Goal: Task Accomplishment & Management: Use online tool/utility

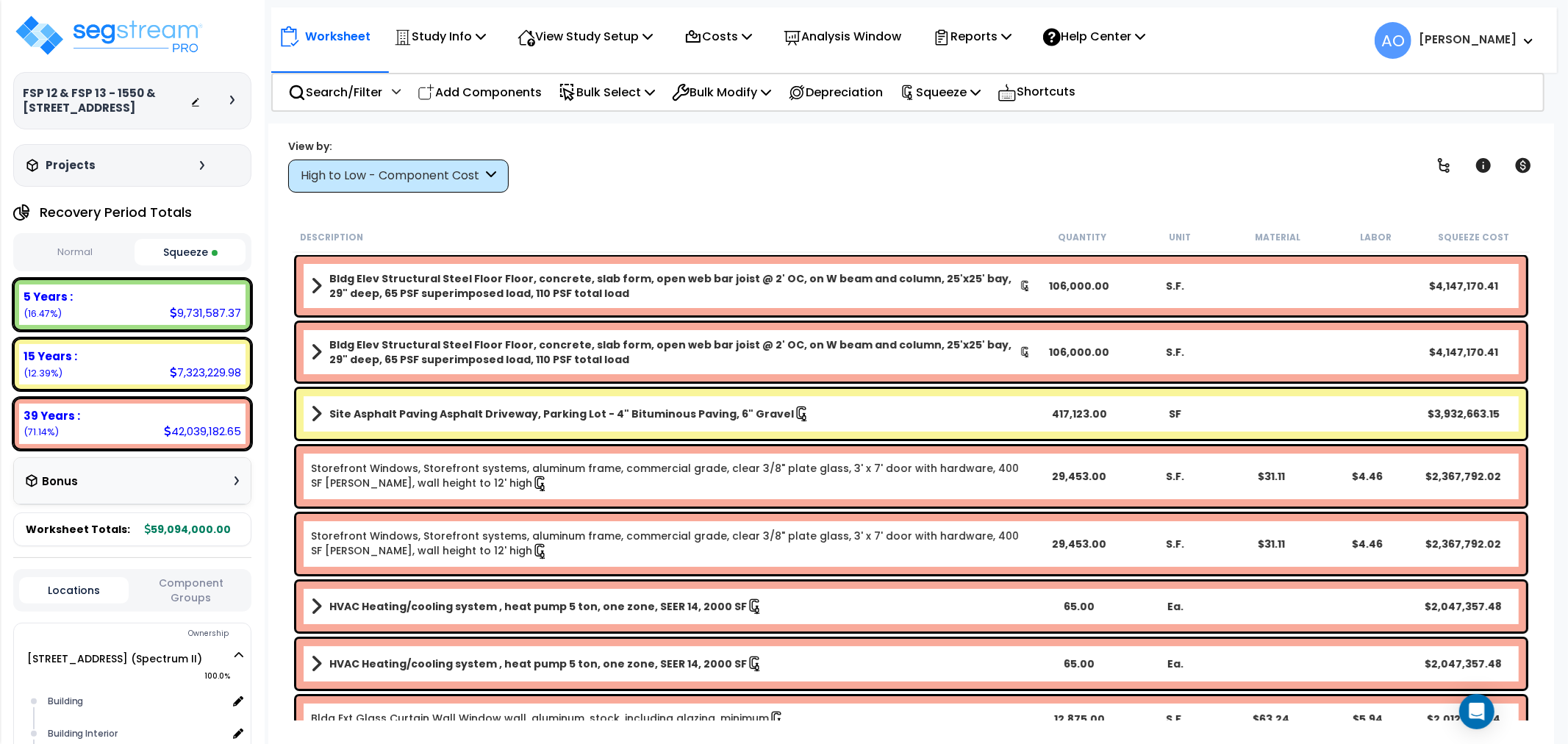
click at [649, 210] on div "Worksheet Study Info Study Setup Add Property Unit Template study Clone study AO" at bounding box center [911, 495] width 1285 height 744
click at [450, 170] on div "High to Low - Component Cost" at bounding box center [391, 175] width 182 height 17
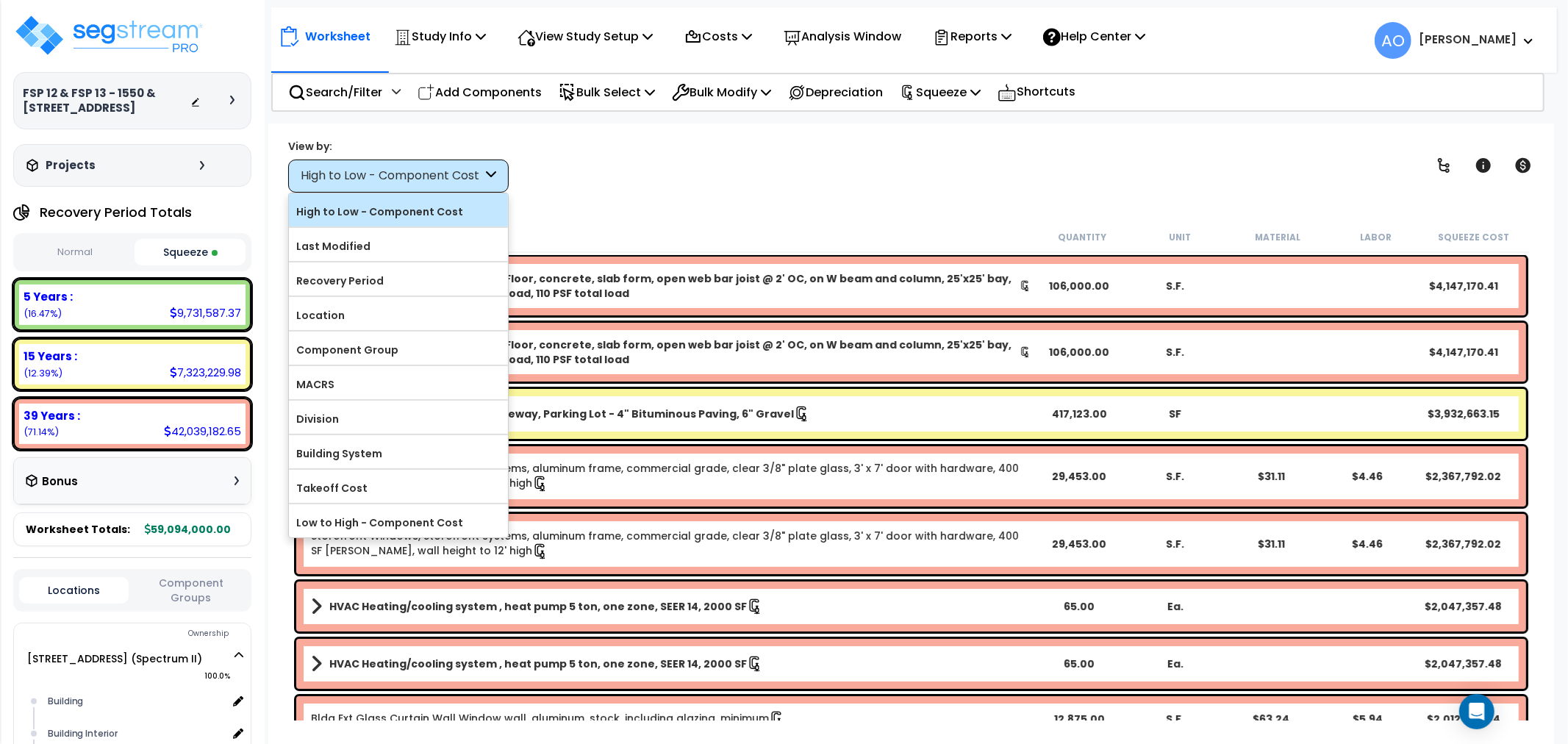
click at [395, 217] on label "High to Low - Component Cost" at bounding box center [399, 212] width 219 height 22
click at [0, 0] on input "High to Low - Component Cost" at bounding box center [0, 0] width 0 height 0
click at [466, 215] on label "High to Low - Component Cost" at bounding box center [399, 212] width 219 height 22
click at [0, 0] on input "High to Low - Component Cost" at bounding box center [0, 0] width 0 height 0
click at [453, 214] on label "High to Low - Component Cost" at bounding box center [399, 212] width 219 height 22
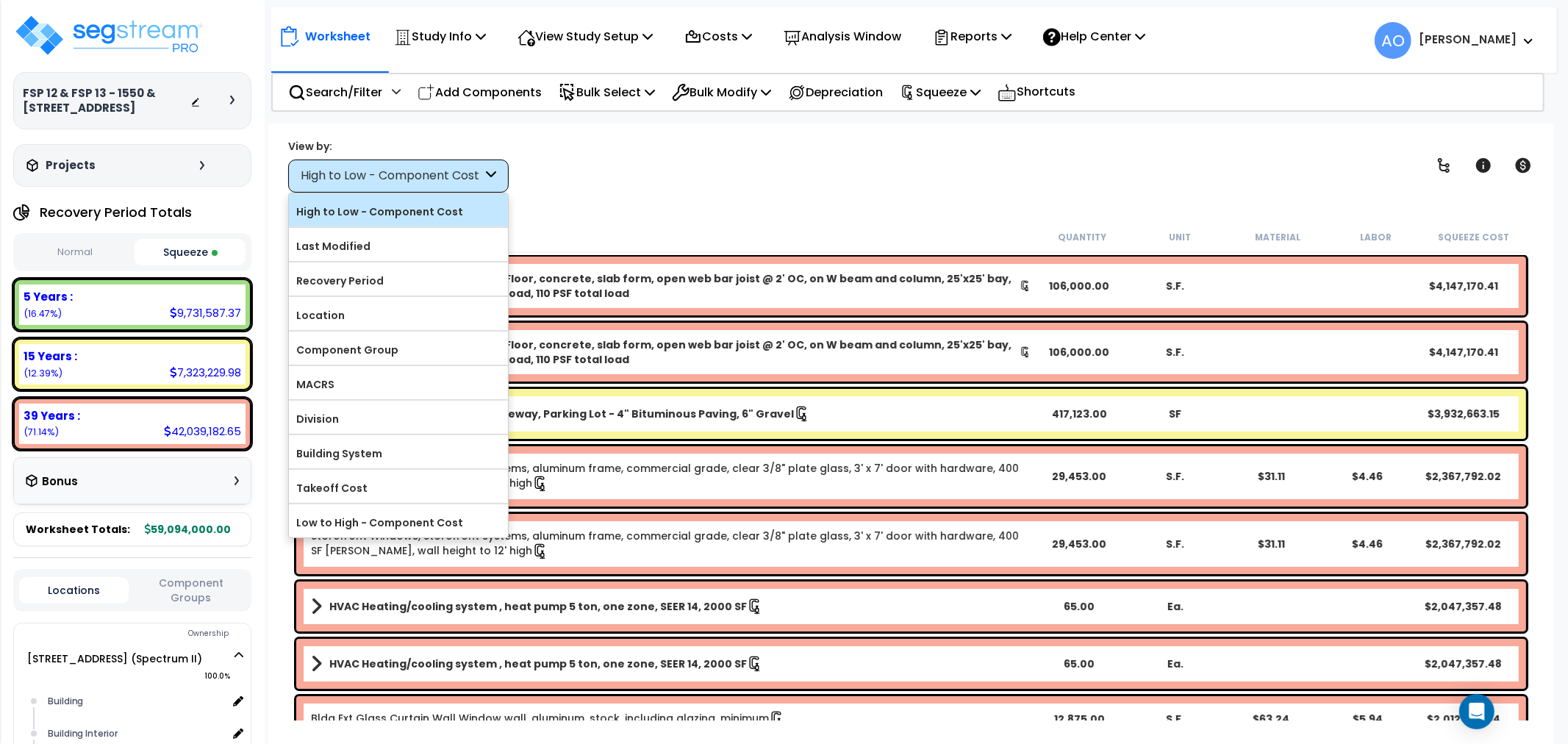
click at [0, 0] on input "High to Low - Component Cost" at bounding box center [0, 0] width 0 height 0
click at [733, 189] on div "View by: High to Low - Component Cost High to Low - Component Cost" at bounding box center [911, 165] width 1256 height 55
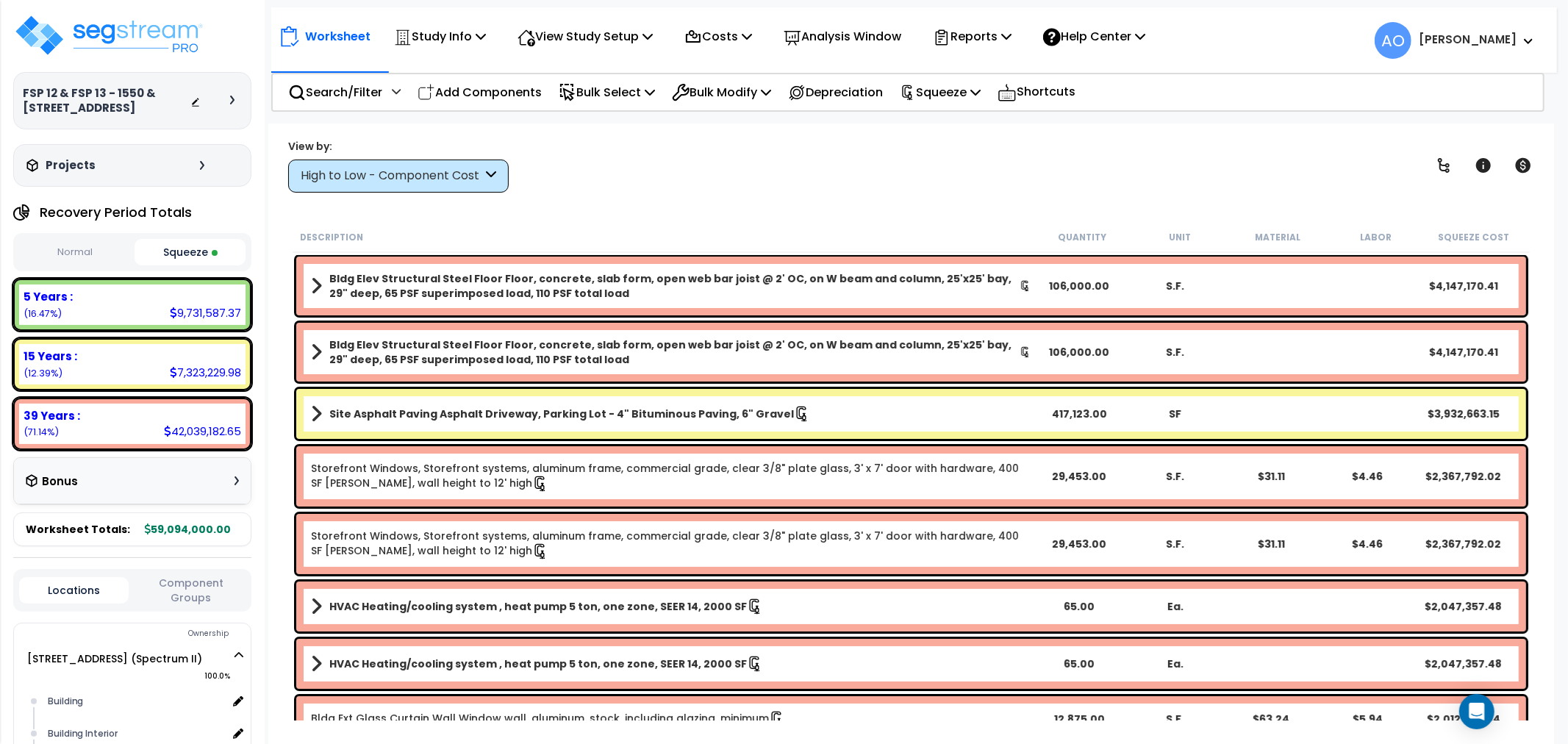
click at [685, 183] on div "View by: High to Low - Component Cost High to Low - Component Cost" at bounding box center [911, 165] width 1256 height 55
click at [184, 39] on img at bounding box center [109, 36] width 191 height 44
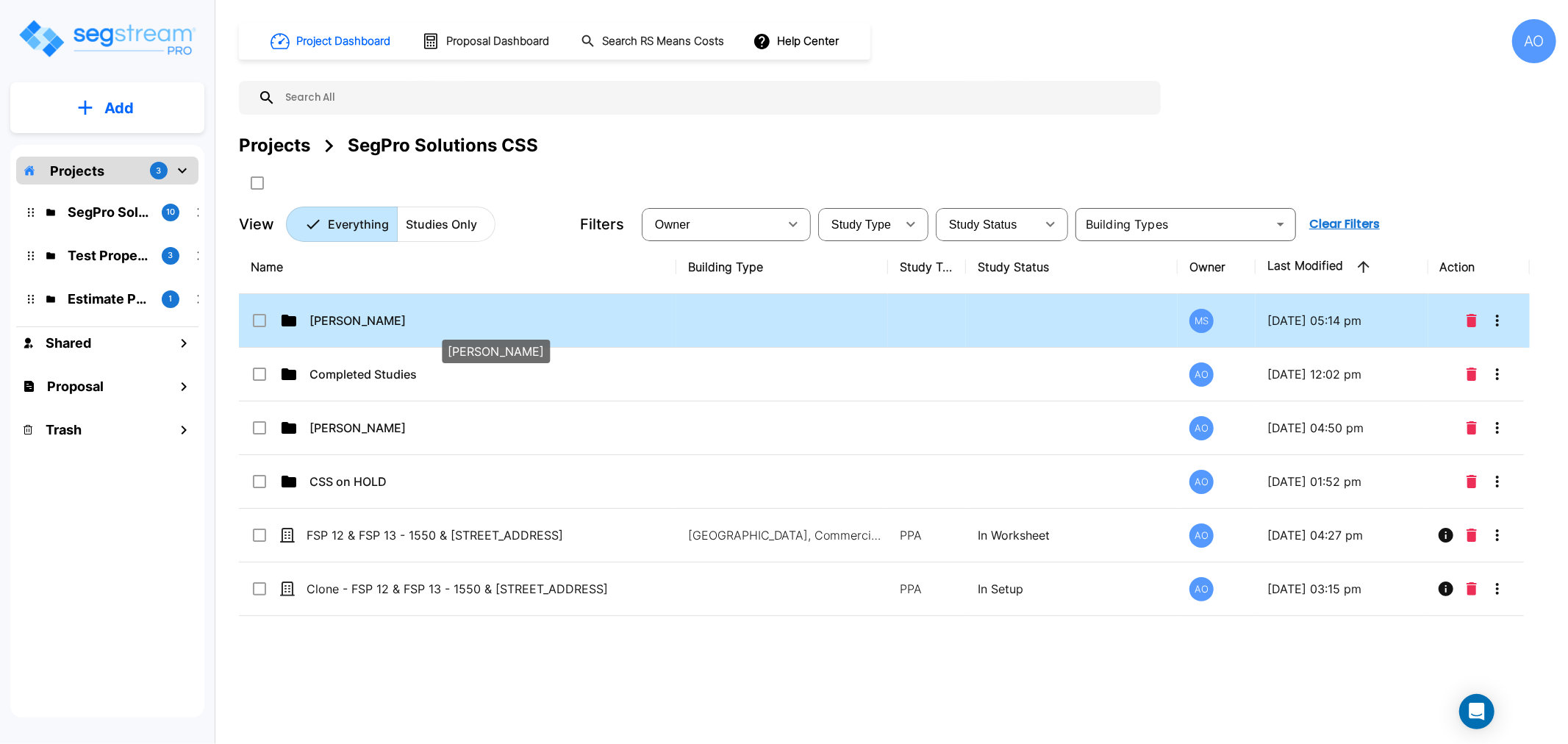
click at [323, 312] on p "[PERSON_NAME]" at bounding box center [478, 321] width 337 height 17
checkbox input "false"
click at [323, 312] on p "[PERSON_NAME]" at bounding box center [478, 321] width 337 height 17
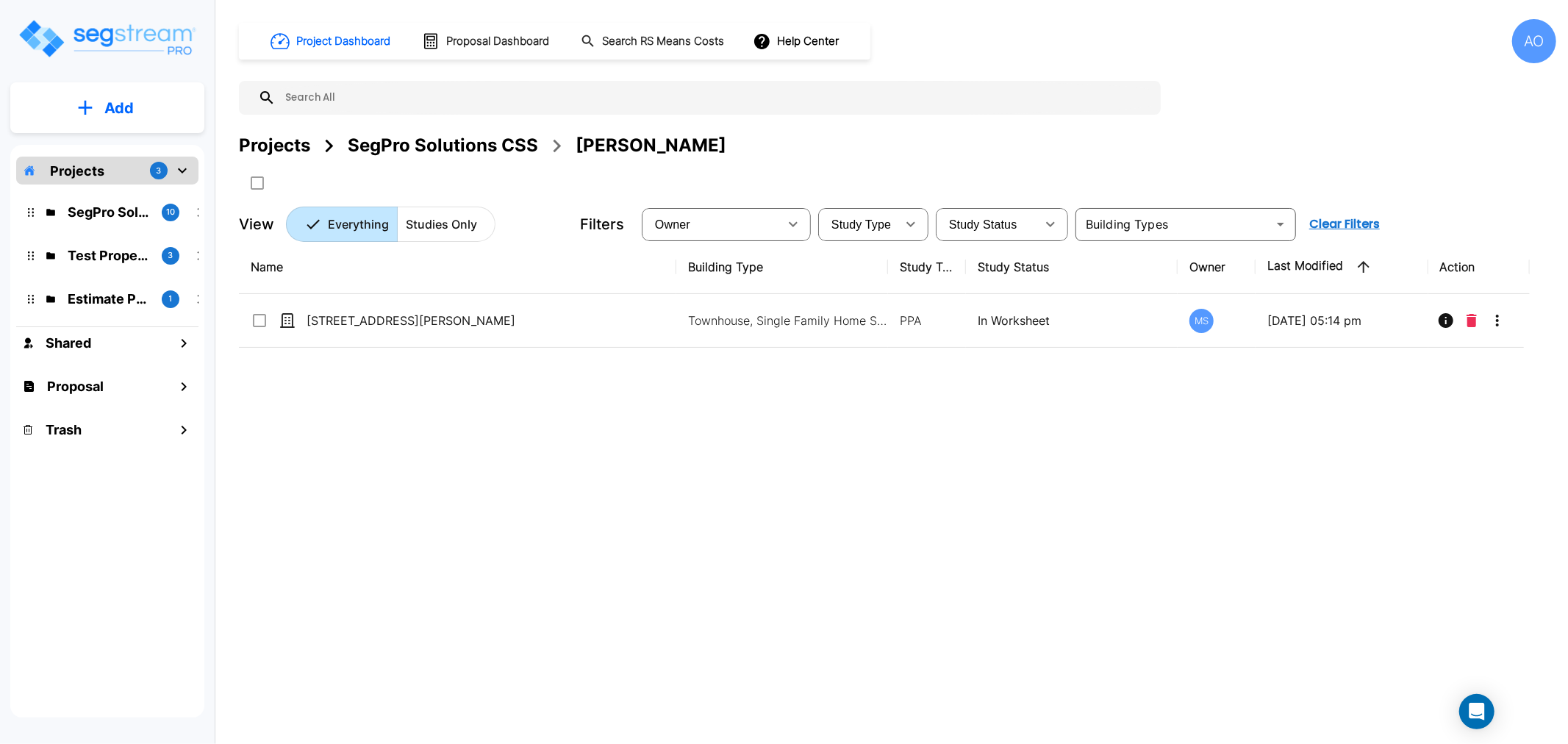
click at [408, 428] on div "Name Building Type Study Type Study Status Owner Last Modified Action 814 S Asp…" at bounding box center [884, 471] width 1291 height 461
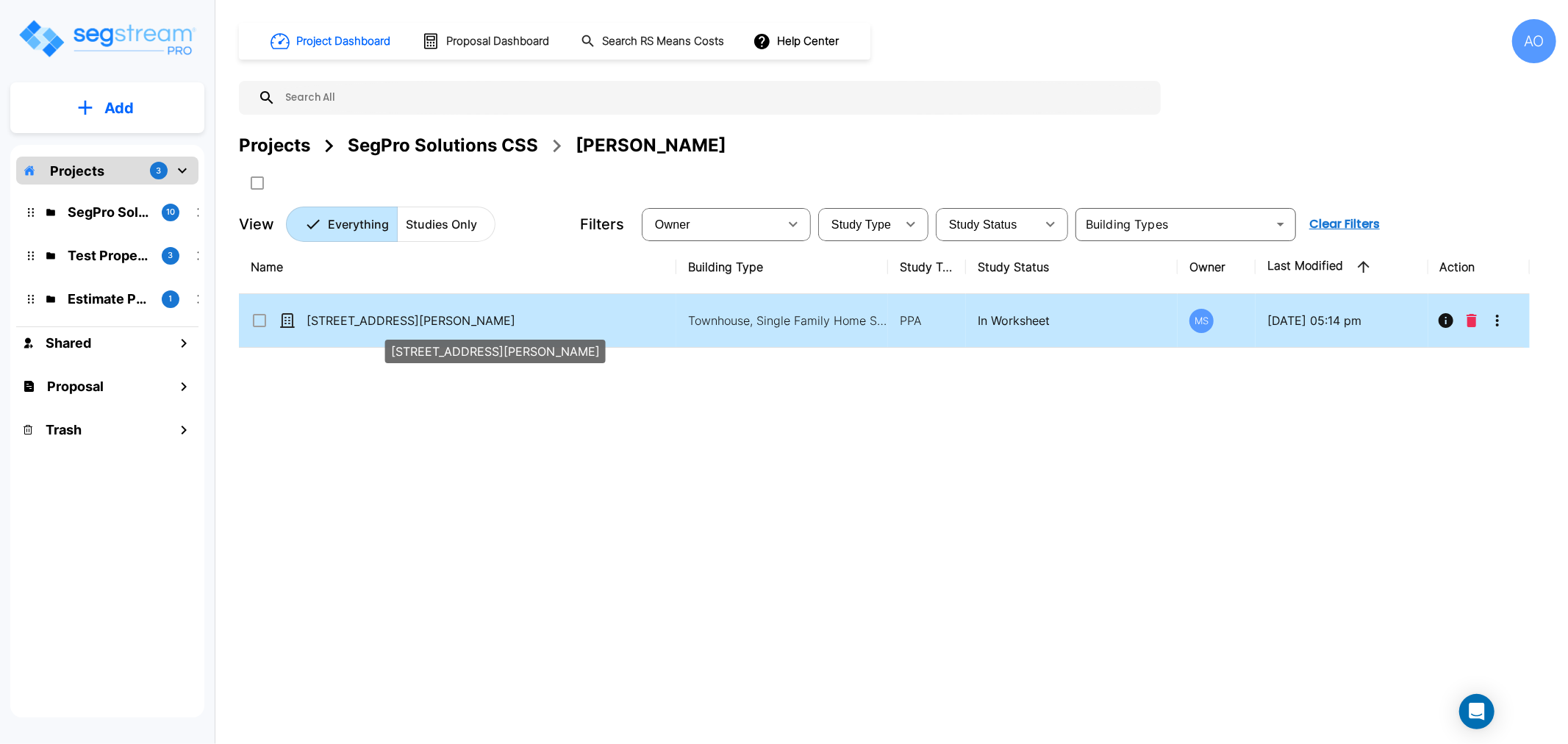
click at [372, 322] on p "[STREET_ADDRESS][PERSON_NAME]" at bounding box center [475, 321] width 337 height 17
checkbox input "true"
click at [372, 322] on p "[STREET_ADDRESS][PERSON_NAME]" at bounding box center [475, 321] width 337 height 17
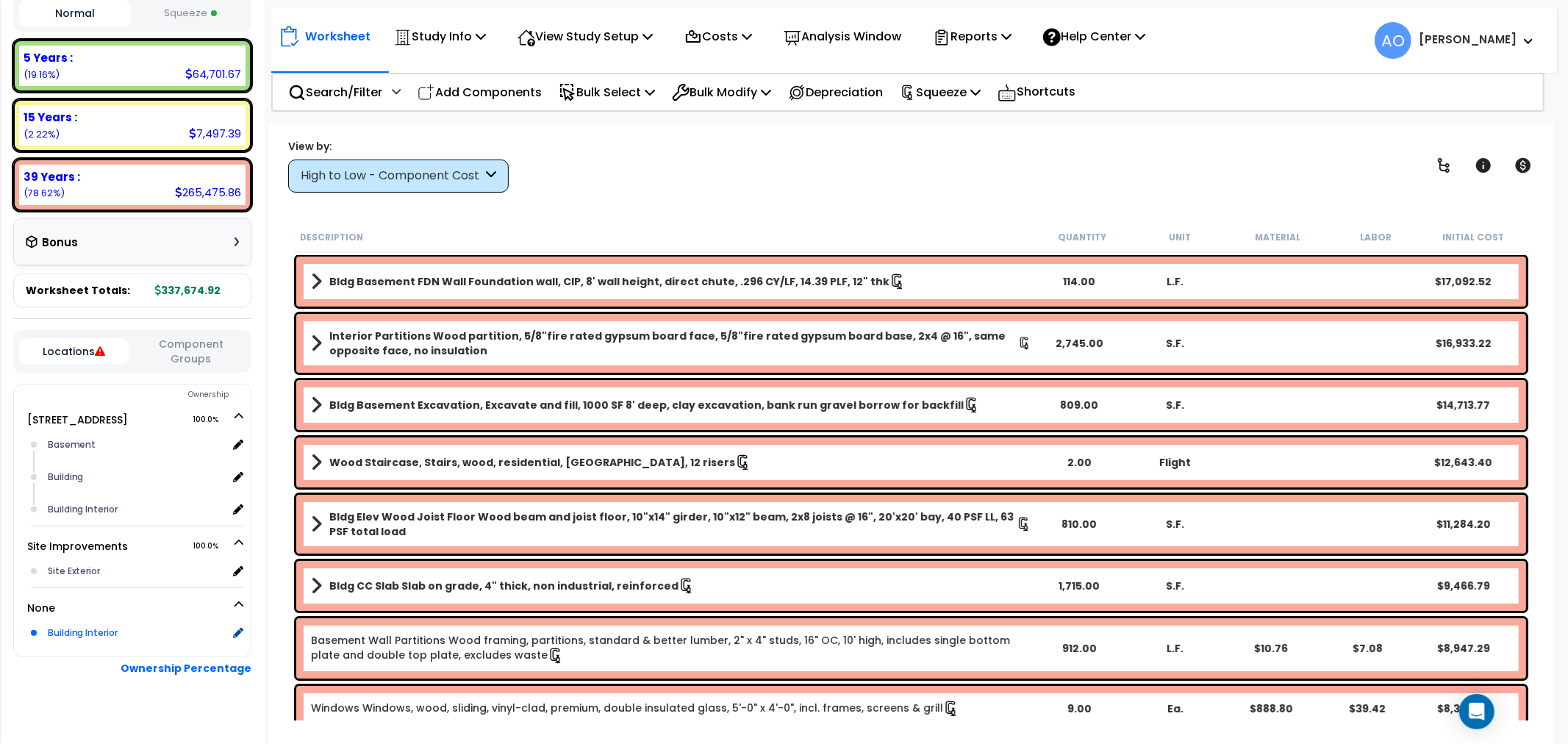
scroll to position [37, 0]
click at [112, 624] on div "Building Interior" at bounding box center [136, 633] width 183 height 17
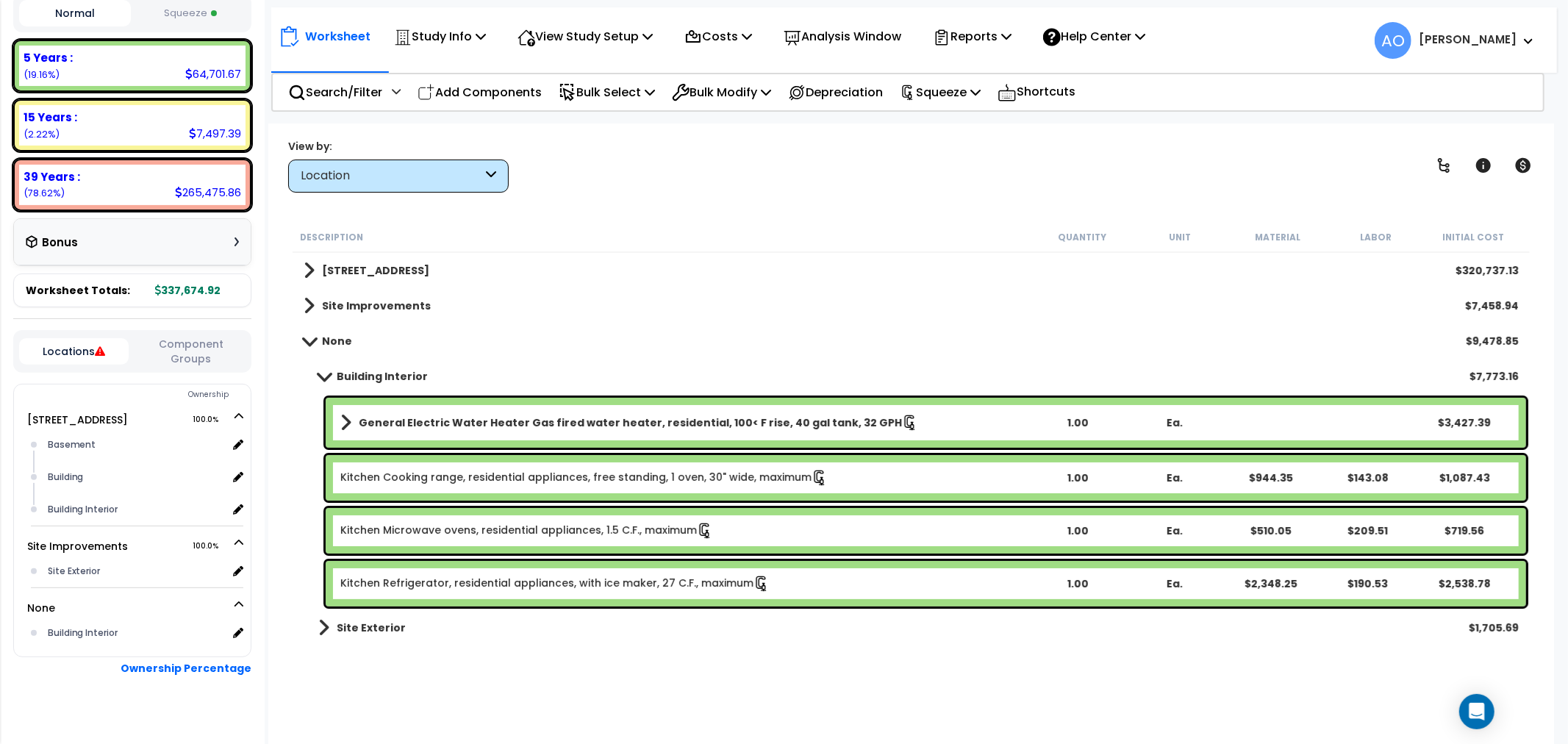
click at [570, 428] on b "General Electric Water Heater Gas fired water heater, residential, 100< F rise,…" at bounding box center [630, 422] width 543 height 15
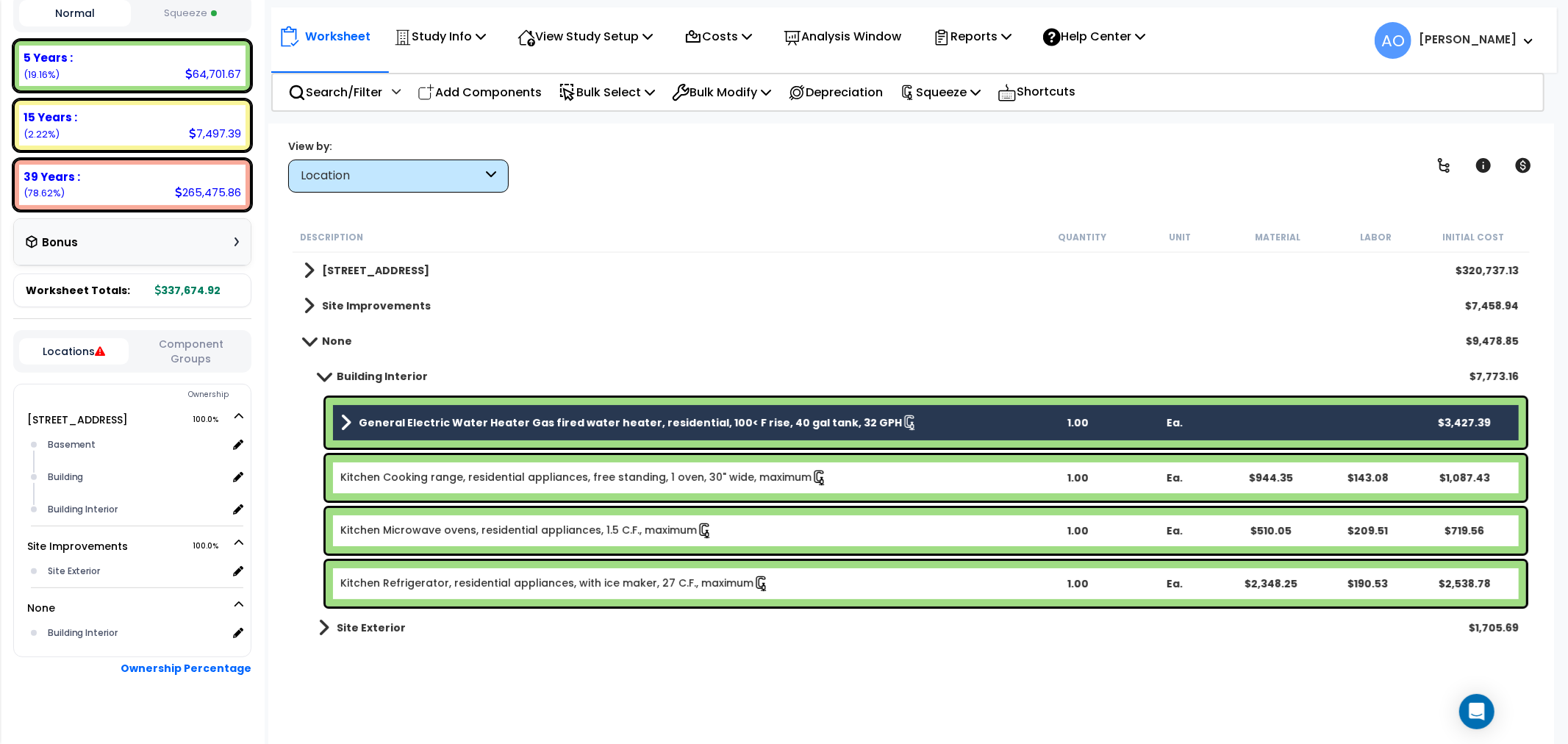
click at [580, 482] on link "Kitchen Cooking range, residential appliances, free standing, 1 oven, 30" wide,…" at bounding box center [584, 478] width 487 height 16
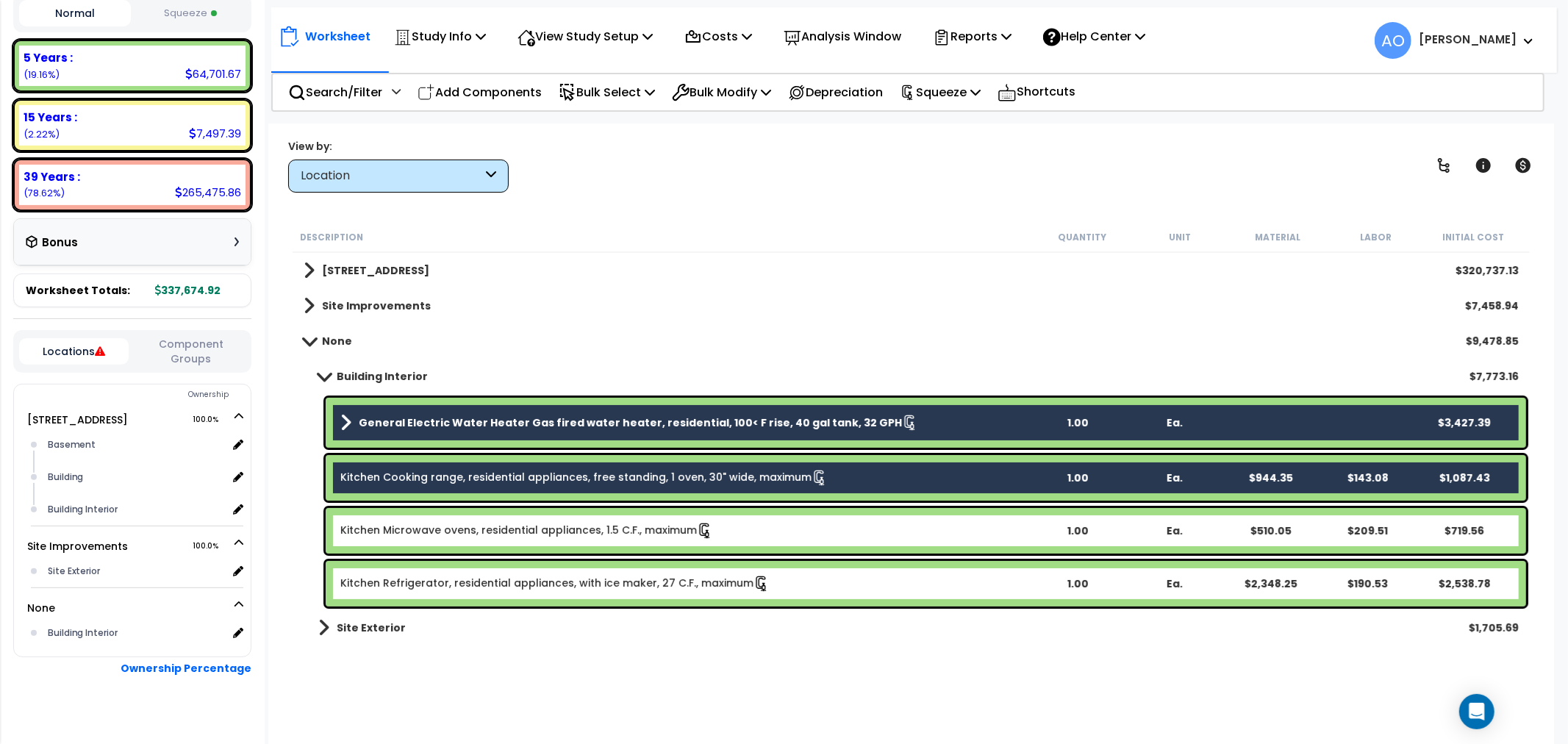
click at [576, 526] on link "Kitchen Microwave ovens, residential appliances, 1.5 C.F., maximum" at bounding box center [526, 530] width 372 height 16
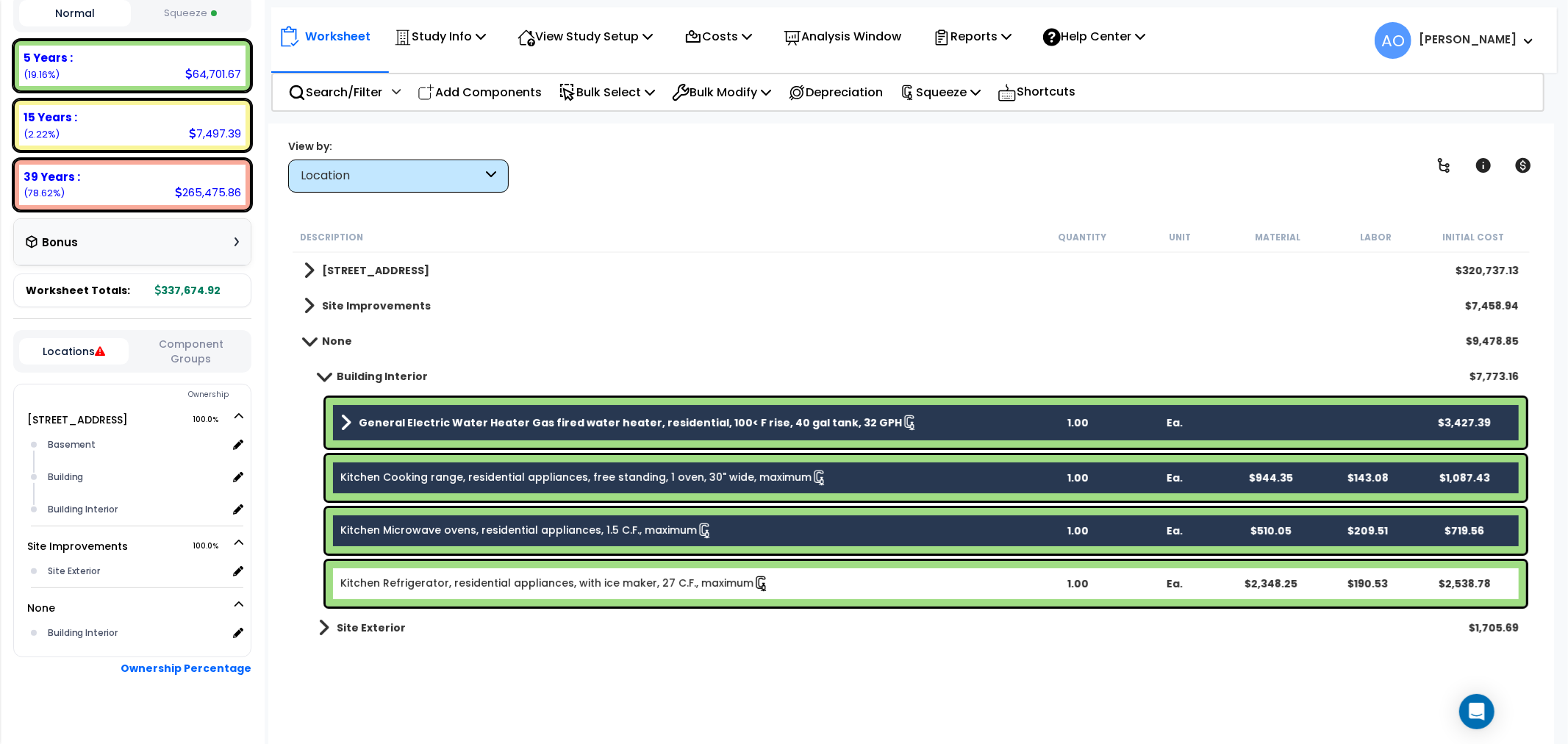
click at [578, 590] on link "Kitchen Refrigerator, residential appliances, with ice maker, 27 C.F., maximum" at bounding box center [555, 584] width 430 height 16
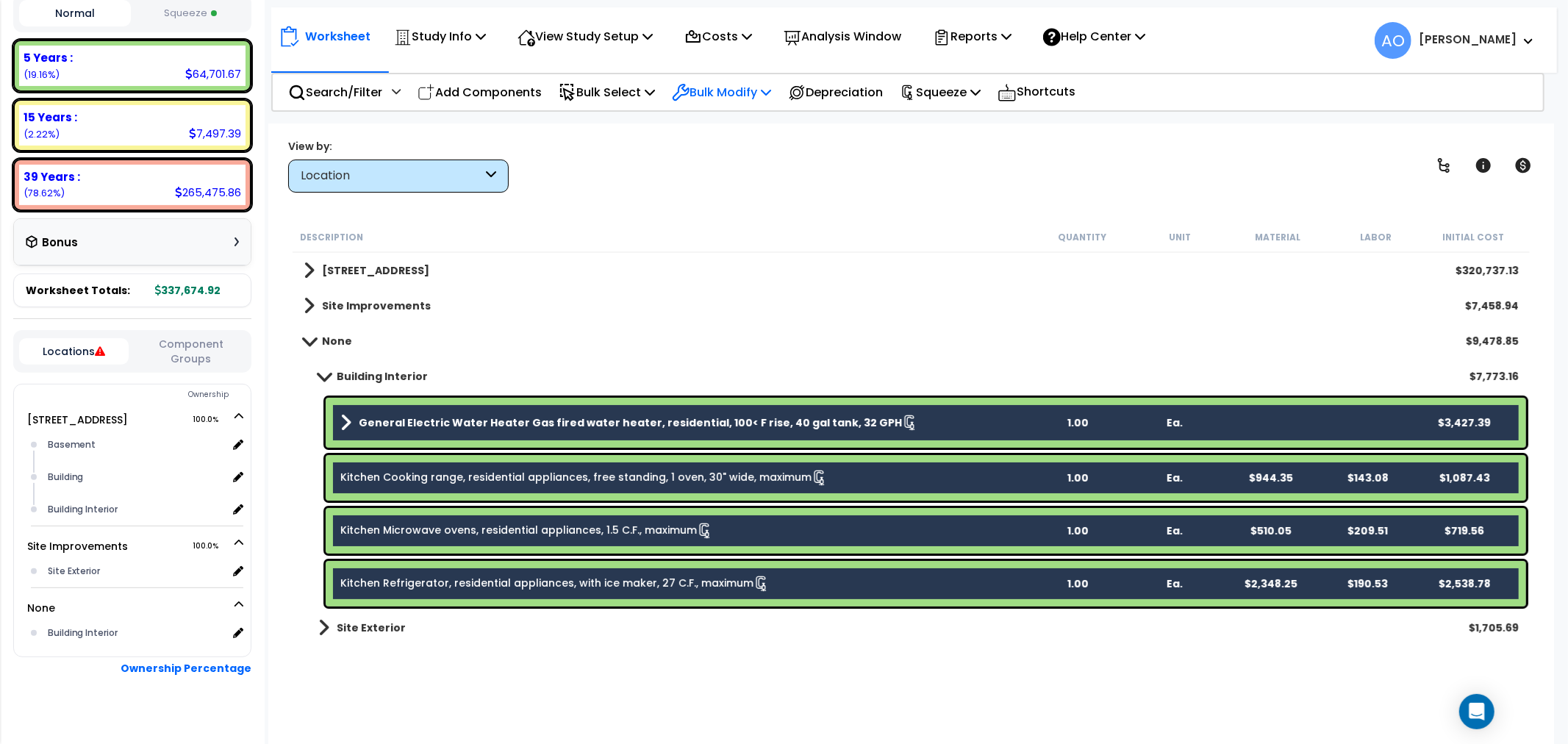
click at [757, 83] on p "Bulk Modify" at bounding box center [721, 92] width 99 height 20
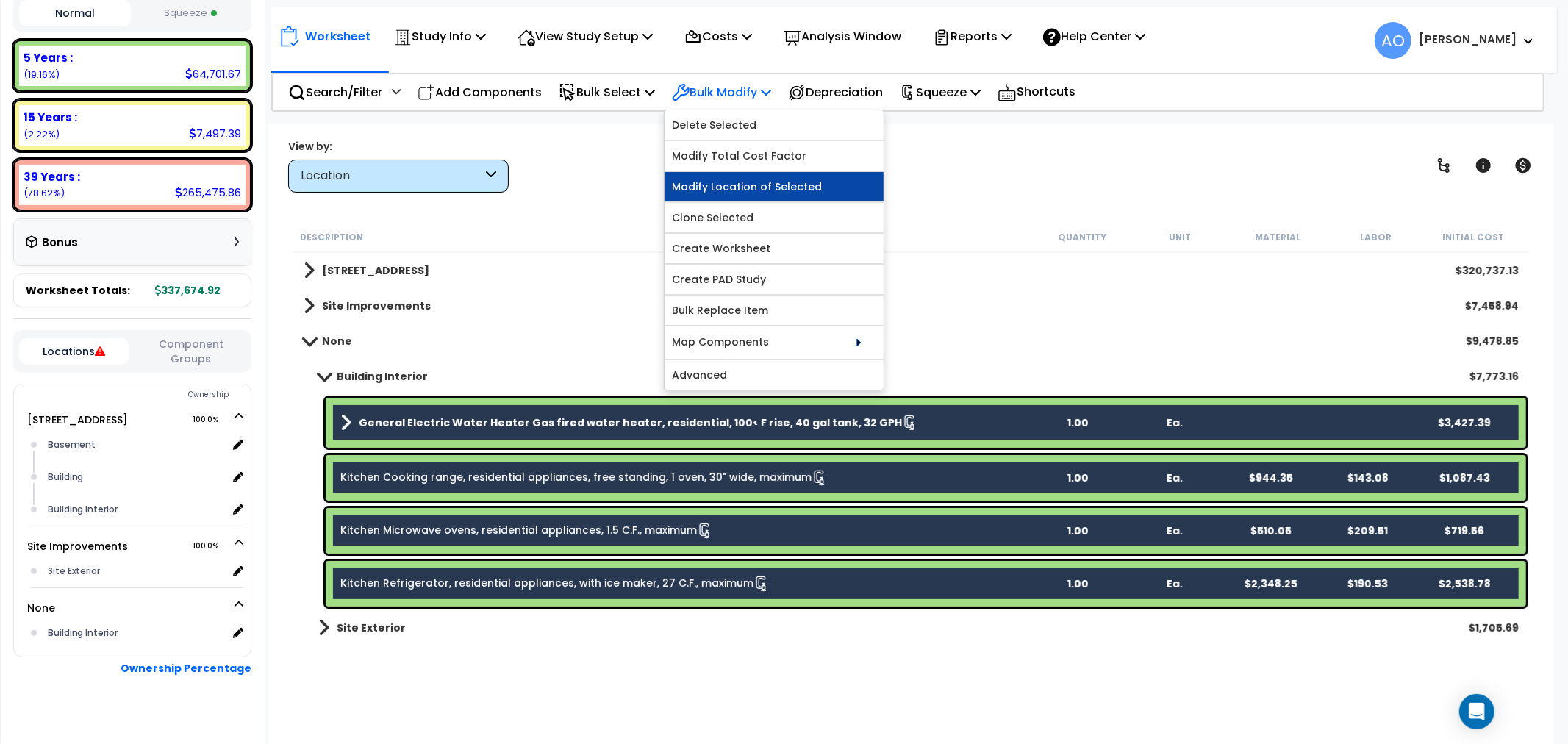
click at [777, 188] on link "Modify Location of Selected" at bounding box center [774, 187] width 219 height 29
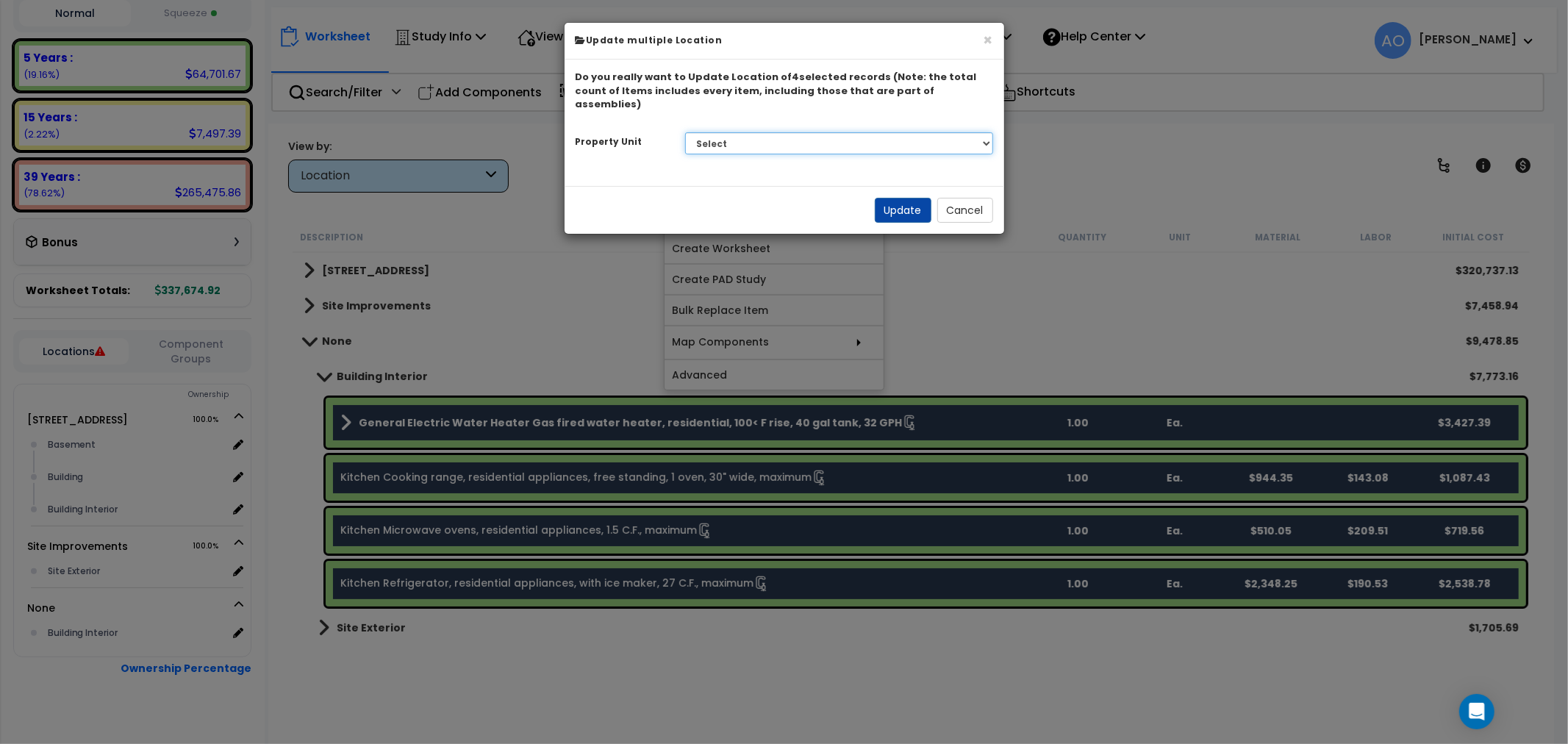
click at [751, 133] on select "Select 814 South Aspen Way Site Improvements" at bounding box center [839, 144] width 308 height 22
select select "176576"
click at [685, 133] on select "Select 814 South Aspen Way Site Improvements" at bounding box center [839, 144] width 308 height 22
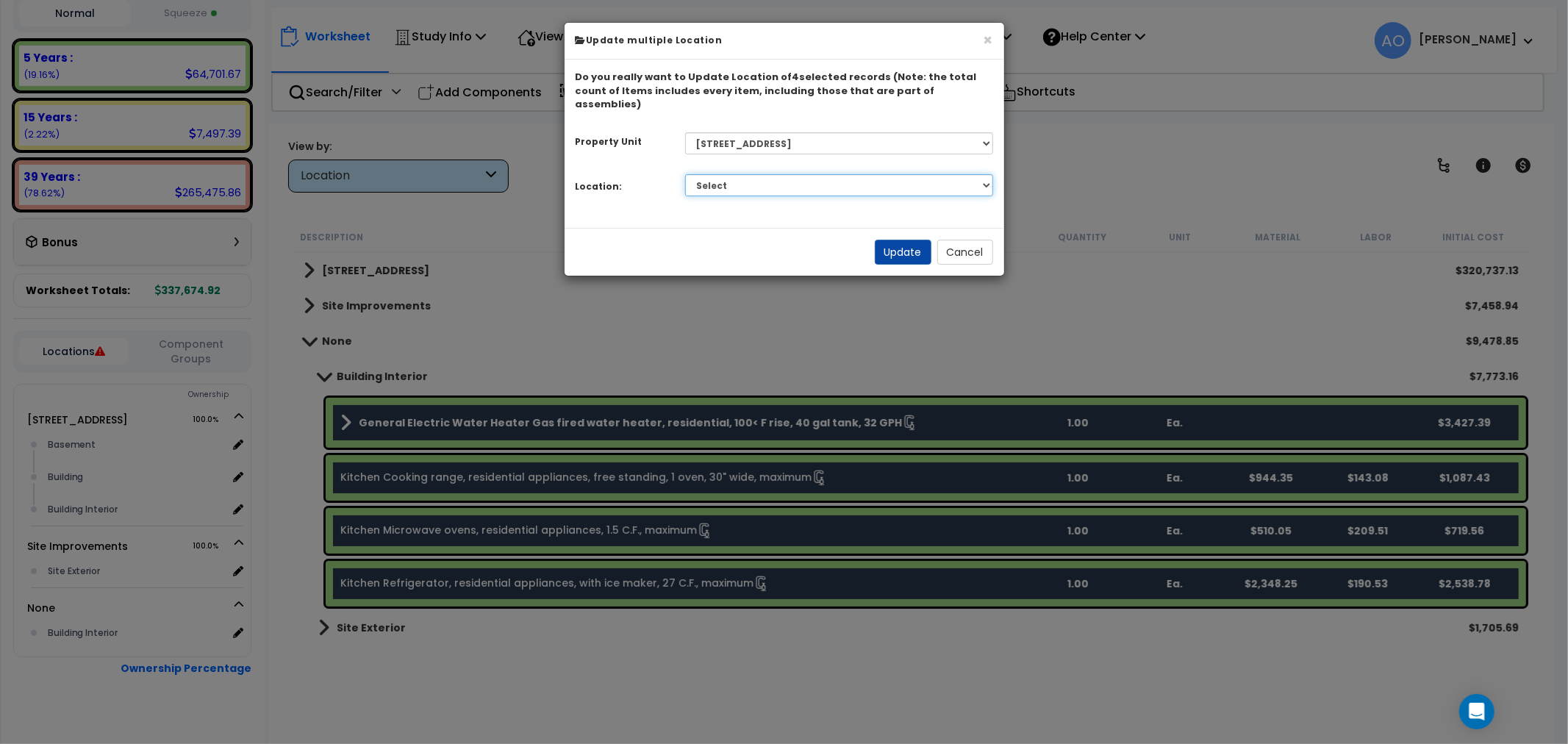
click at [766, 174] on select "Select Basement Building Building Interior Add Additional Location" at bounding box center [839, 185] width 308 height 22
drag, startPoint x: 766, startPoint y: 170, endPoint x: 749, endPoint y: 172, distance: 17.1
click at [766, 174] on select "Select Basement Building Building Interior Add Additional Location" at bounding box center [839, 185] width 308 height 22
click at [675, 181] on div "Select Basement Building Building Interior Add Additional Location Please selec…" at bounding box center [839, 185] width 330 height 34
click at [956, 241] on button "Cancel" at bounding box center [965, 253] width 56 height 25
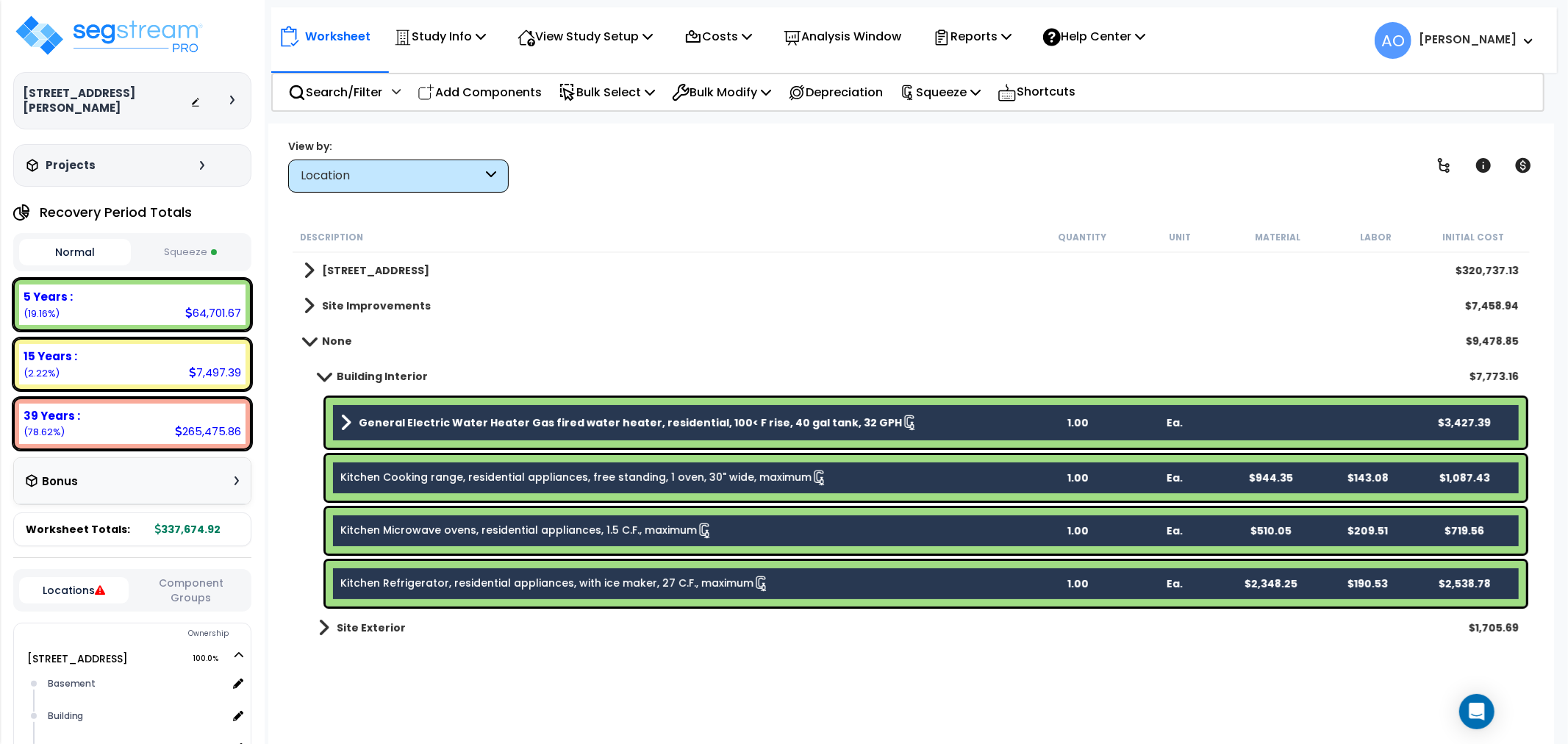
scroll to position [0, 0]
click at [141, 33] on img at bounding box center [109, 36] width 191 height 44
